Goal: Task Accomplishment & Management: Manage account settings

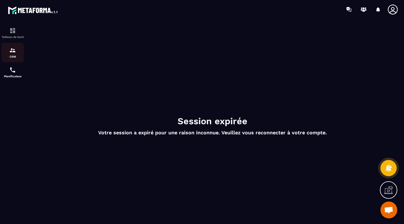
click at [18, 54] on div "CRM" at bounding box center [12, 52] width 22 height 11
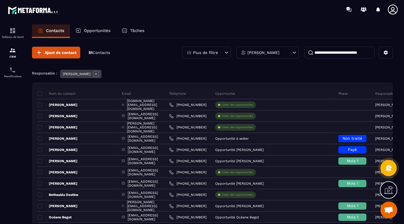
click at [113, 33] on div "Opportunités" at bounding box center [93, 30] width 46 height 13
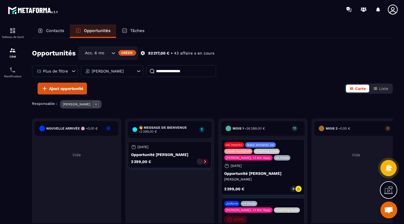
click at [106, 52] on input "Search for option" at bounding box center [107, 53] width 6 height 6
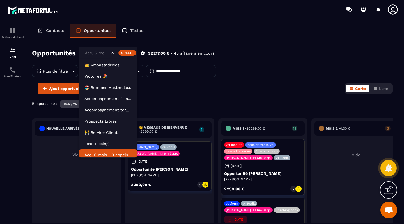
scroll to position [3, 0]
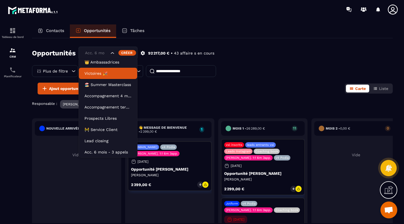
click at [107, 76] on p "Victoires 🎉" at bounding box center [107, 73] width 47 height 6
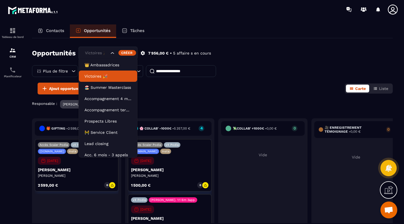
click at [113, 54] on icon "Search for option" at bounding box center [113, 53] width 6 height 6
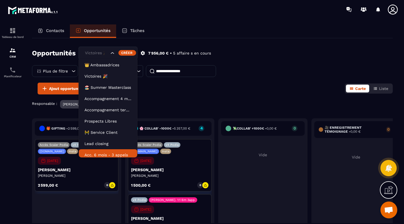
scroll to position [3, 0]
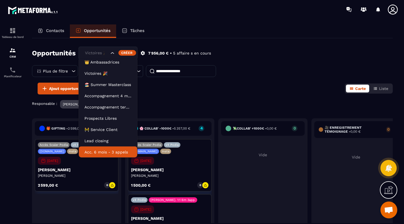
click at [107, 152] on p "Acc. 6 mois - 3 appels" at bounding box center [107, 152] width 47 height 6
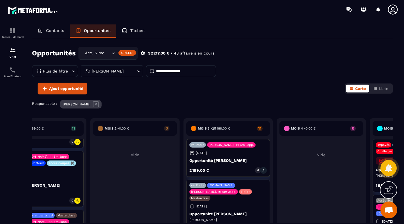
click at [244, 153] on div "v4 [PERSON_NAME]. 1:1 6m 3app. [DATE] Opportunité [PERSON_NAME] 2 199,00 € 0" at bounding box center [228, 158] width 84 height 38
click at [229, 159] on p "Opportunité [PERSON_NAME]" at bounding box center [227, 160] width 77 height 4
click at [228, 159] on p "Opportunité [PERSON_NAME]" at bounding box center [227, 160] width 77 height 4
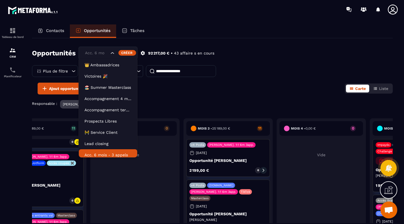
click at [115, 52] on icon "Search for option" at bounding box center [113, 53] width 6 height 6
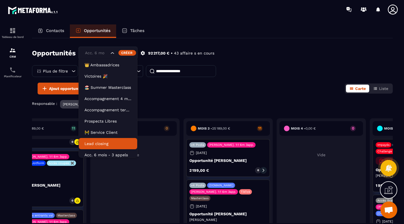
scroll to position [3, 0]
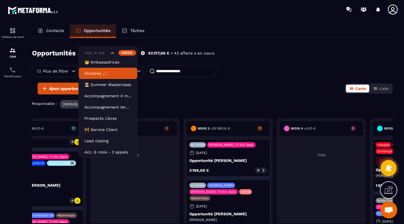
click at [110, 74] on p "Victoires 🎉" at bounding box center [107, 73] width 47 height 6
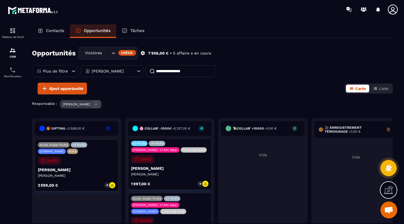
scroll to position [99, 0]
click at [112, 54] on icon "Search for option" at bounding box center [114, 53] width 6 height 6
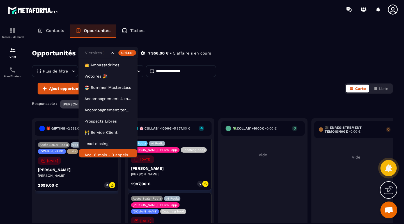
scroll to position [3, 0]
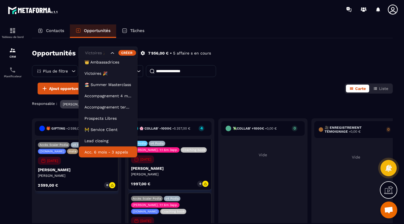
click at [111, 152] on p "Acc. 6 mois - 3 appels" at bounding box center [107, 152] width 47 height 6
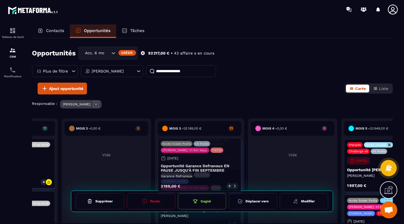
drag, startPoint x: 227, startPoint y: 220, endPoint x: 227, endPoint y: 161, distance: 58.9
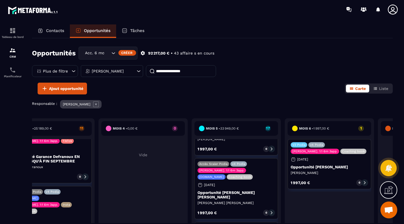
click at [112, 53] on icon "Search for option" at bounding box center [114, 53] width 6 height 6
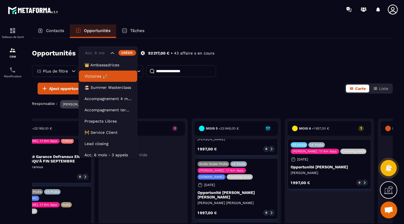
click at [103, 81] on li "Victoires 🎉" at bounding box center [108, 75] width 58 height 11
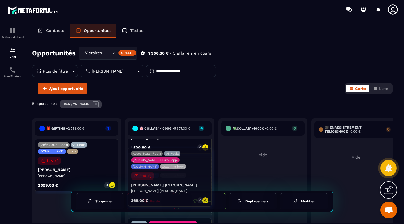
drag, startPoint x: 199, startPoint y: 215, endPoint x: 199, endPoint y: 170, distance: 44.9
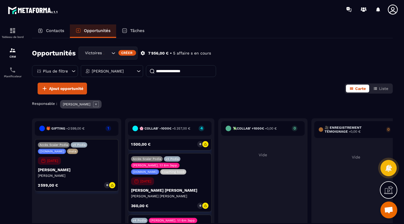
click at [114, 51] on icon "Search for option" at bounding box center [114, 53] width 6 height 6
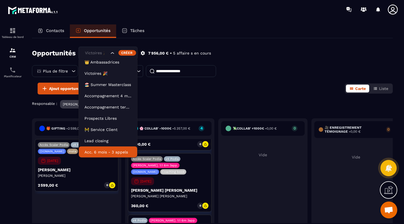
click at [110, 152] on p "Acc. 6 mois - 3 appels" at bounding box center [107, 152] width 47 height 6
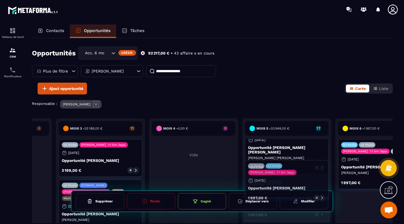
drag, startPoint x: 281, startPoint y: 216, endPoint x: 281, endPoint y: 162, distance: 53.6
